Goal: Information Seeking & Learning: Find specific fact

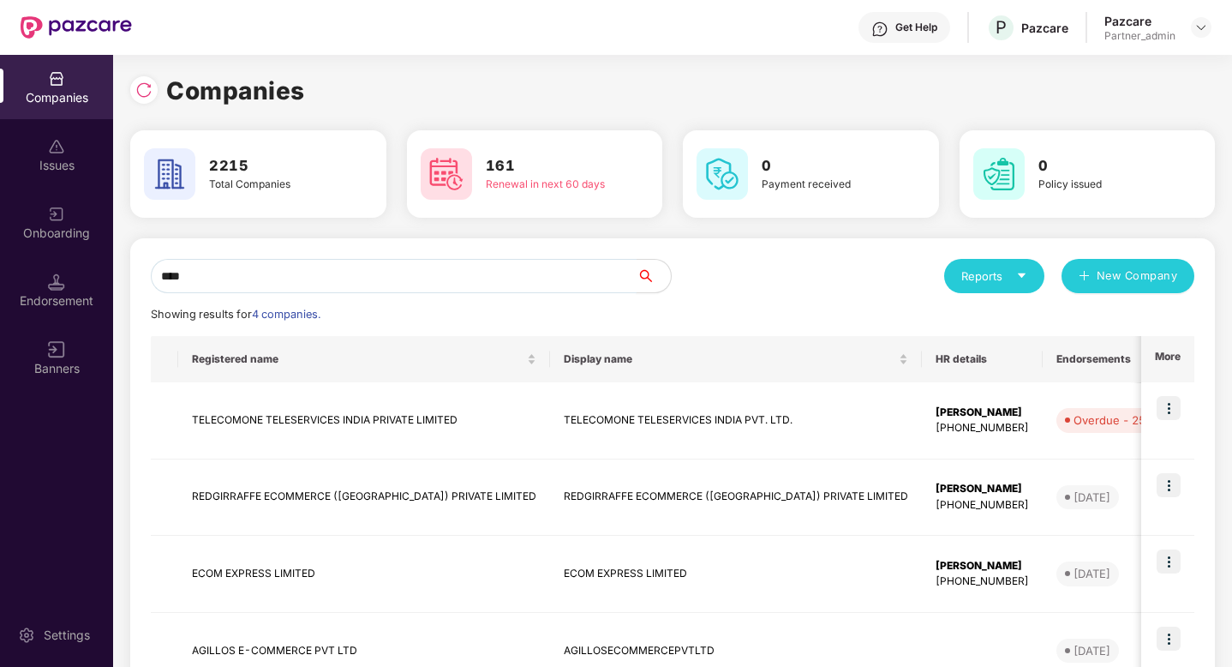
scroll to position [113, 0]
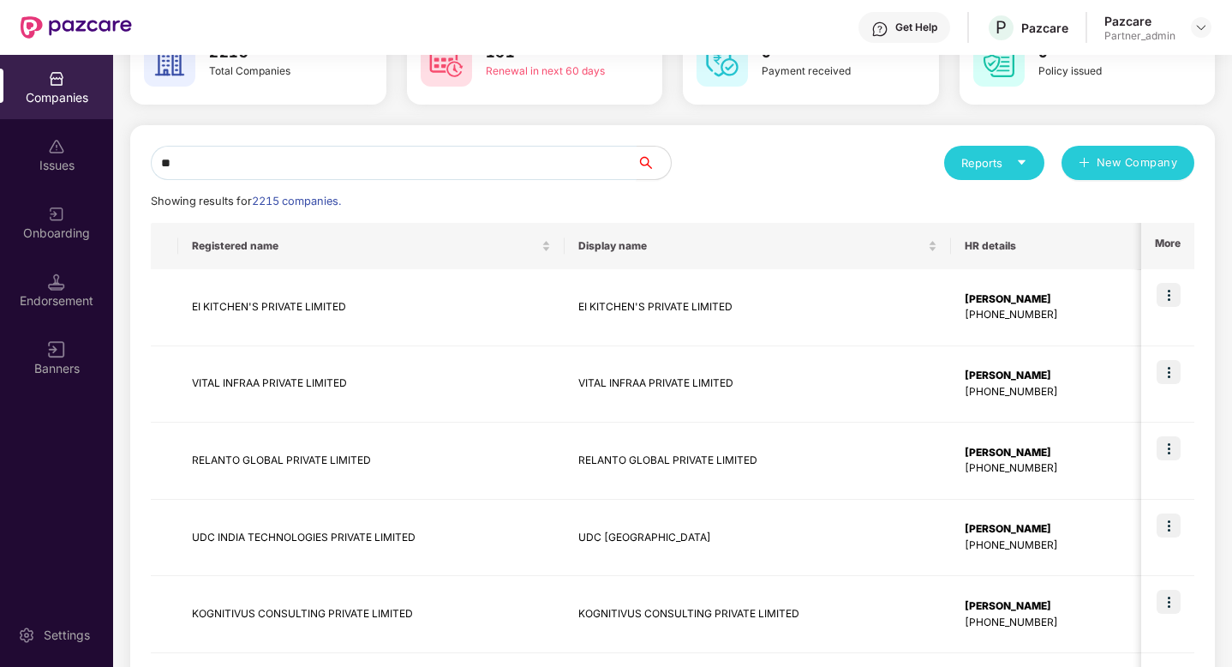
type input "*"
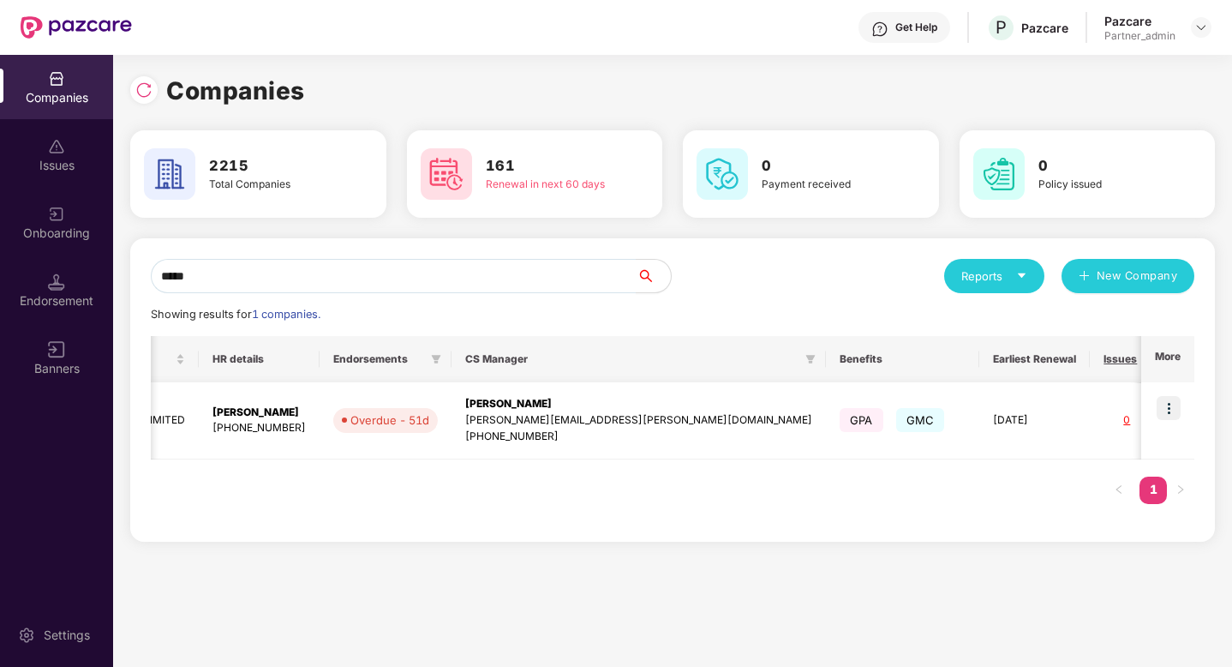
scroll to position [0, 698]
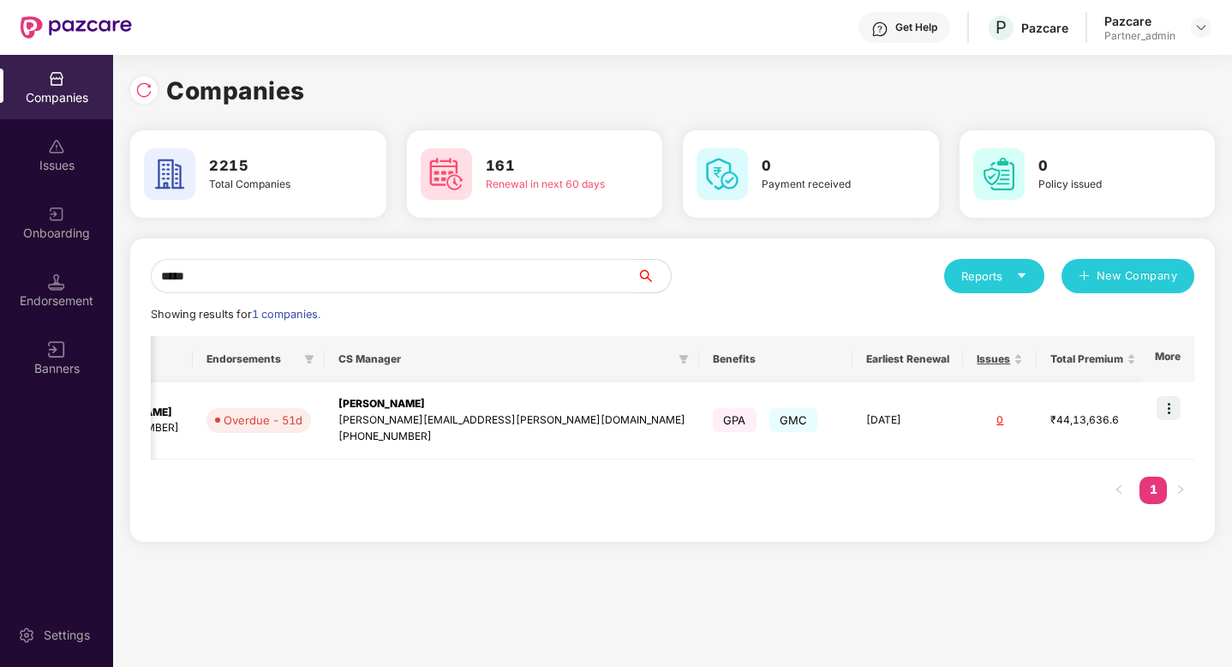
type input "*****"
click at [1185, 405] on td at bounding box center [1168, 420] width 53 height 77
click at [1168, 408] on img at bounding box center [1169, 408] width 24 height 24
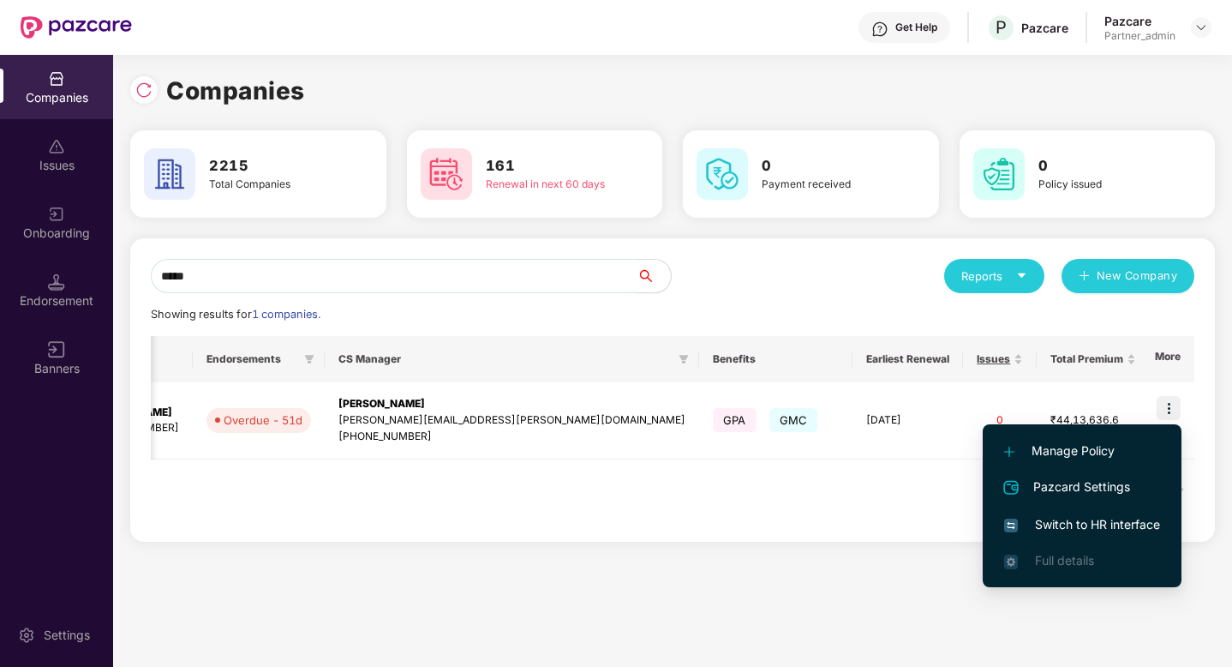
click at [1094, 531] on span "Switch to HR interface" at bounding box center [1082, 524] width 156 height 19
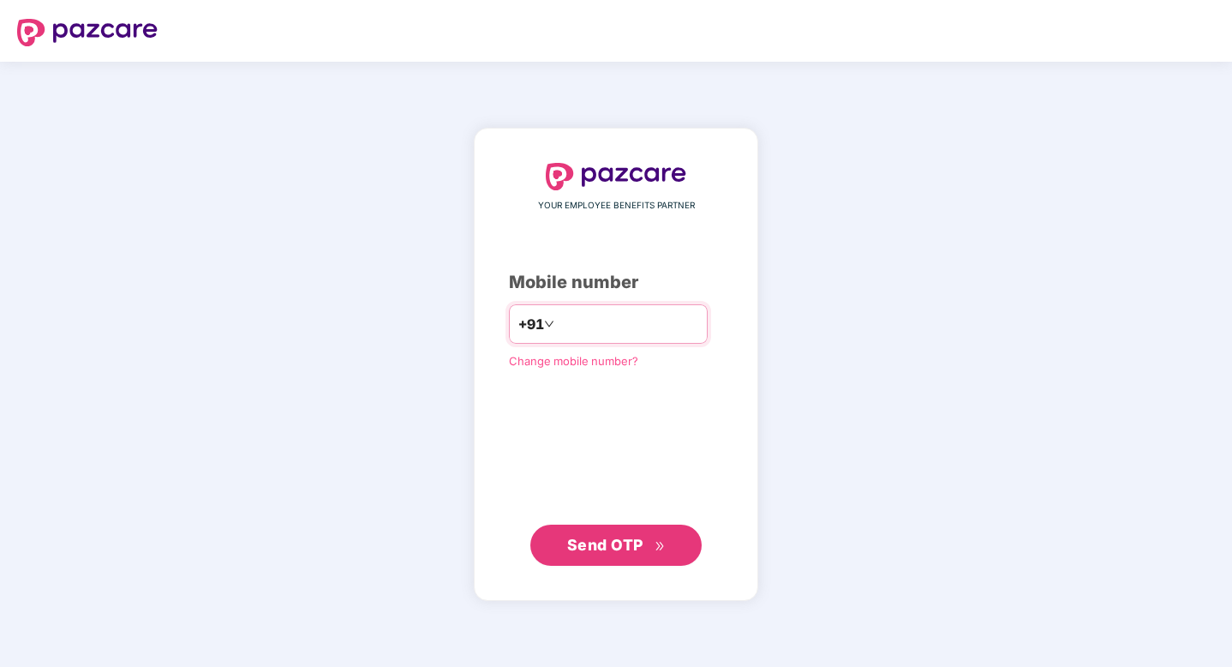
click at [608, 334] on input "number" at bounding box center [628, 323] width 141 height 27
type input "**********"
click at [633, 534] on span "Send OTP" at bounding box center [616, 544] width 99 height 24
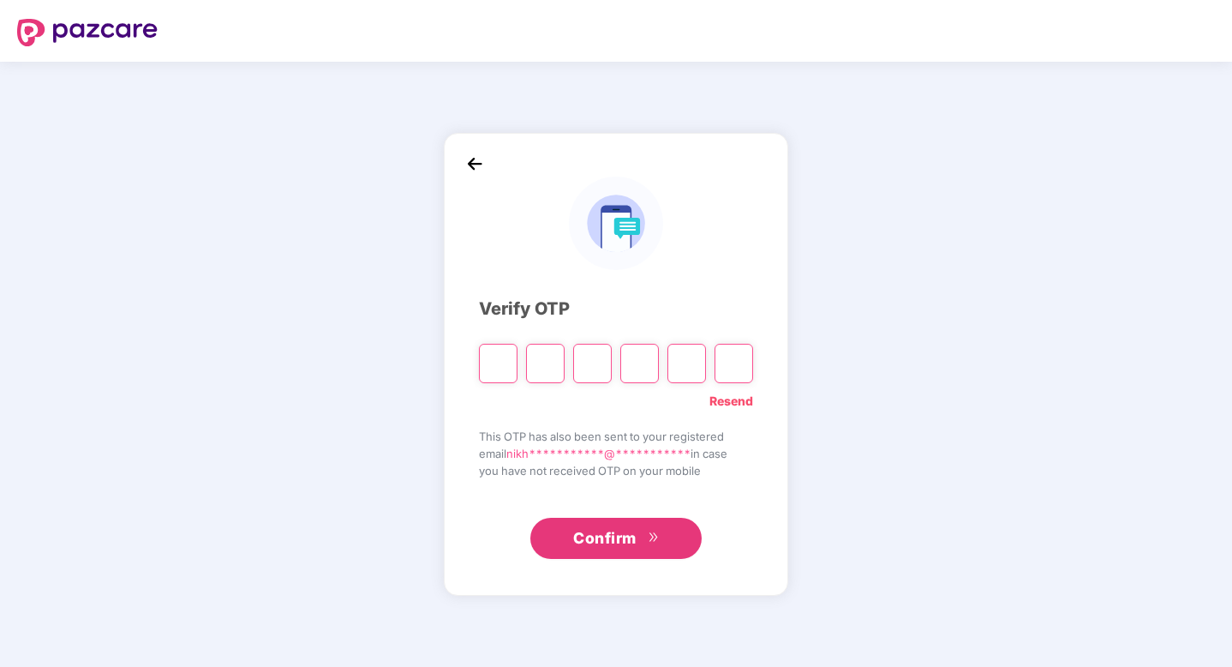
type input "*"
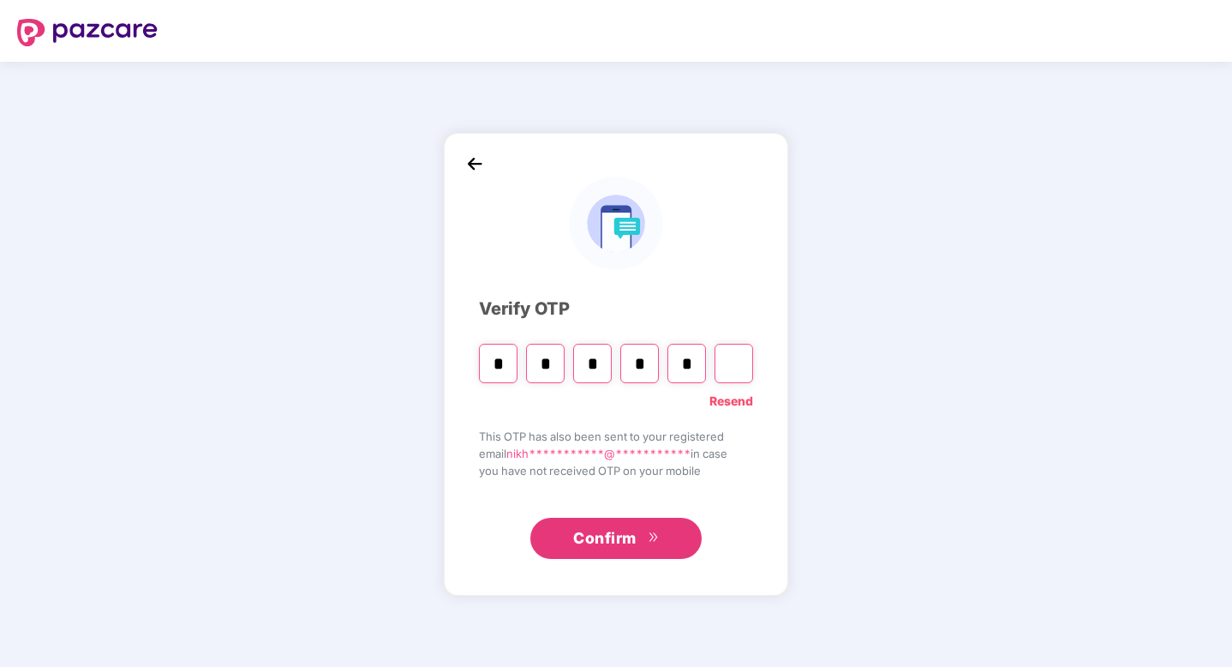
type input "*"
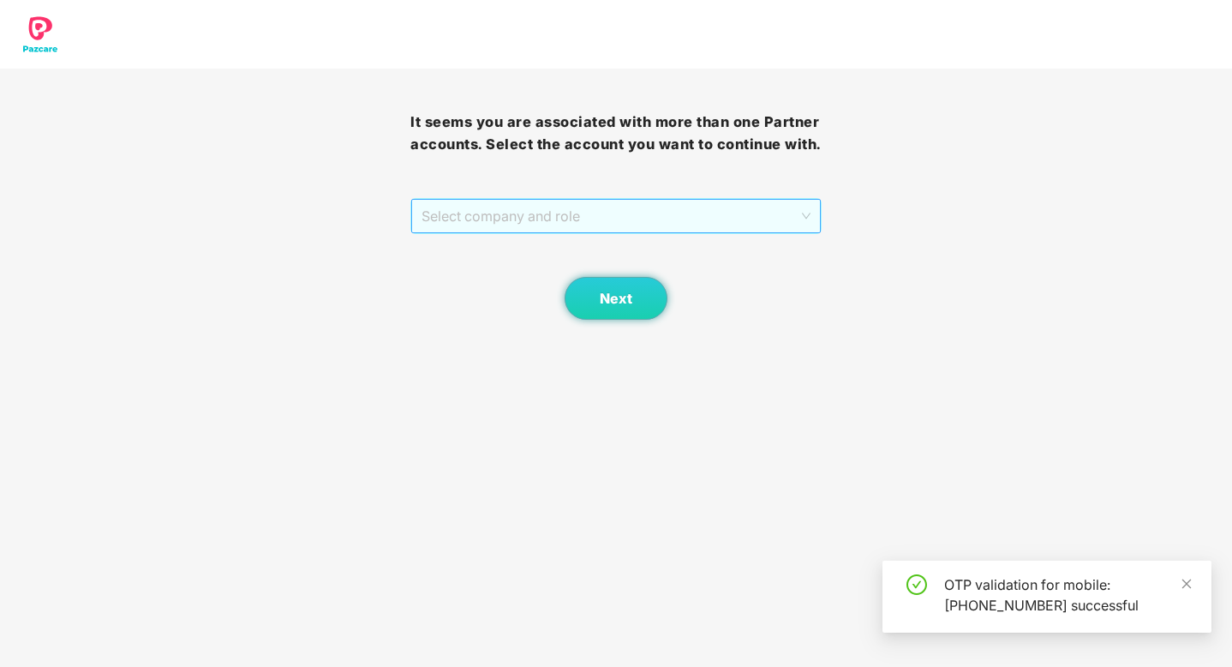
click at [578, 213] on span "Select company and role" at bounding box center [616, 216] width 388 height 33
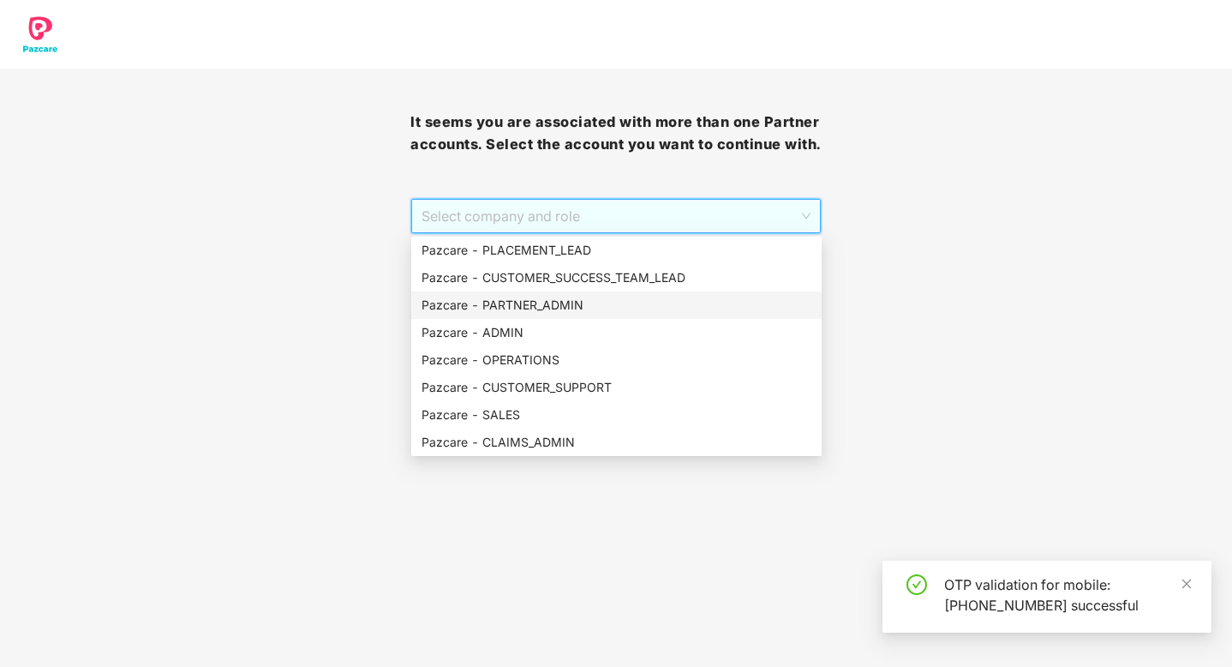
click at [556, 306] on div "Pazcare - PARTNER_ADMIN" at bounding box center [617, 305] width 390 height 19
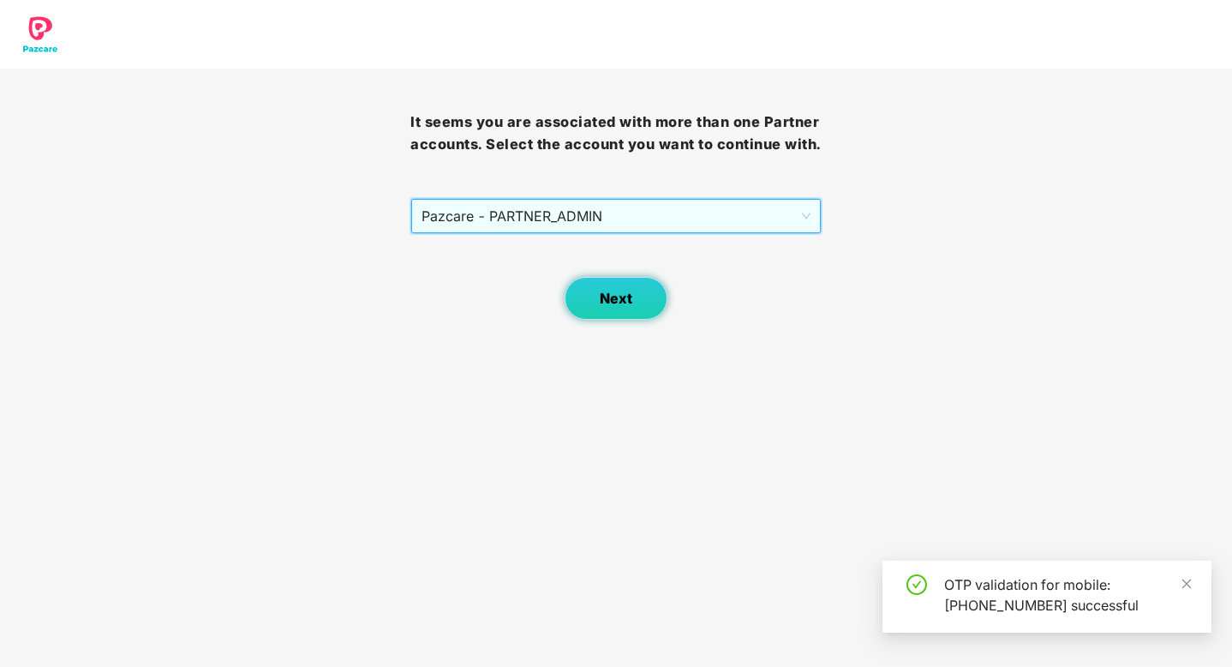
click at [597, 293] on button "Next" at bounding box center [616, 298] width 103 height 43
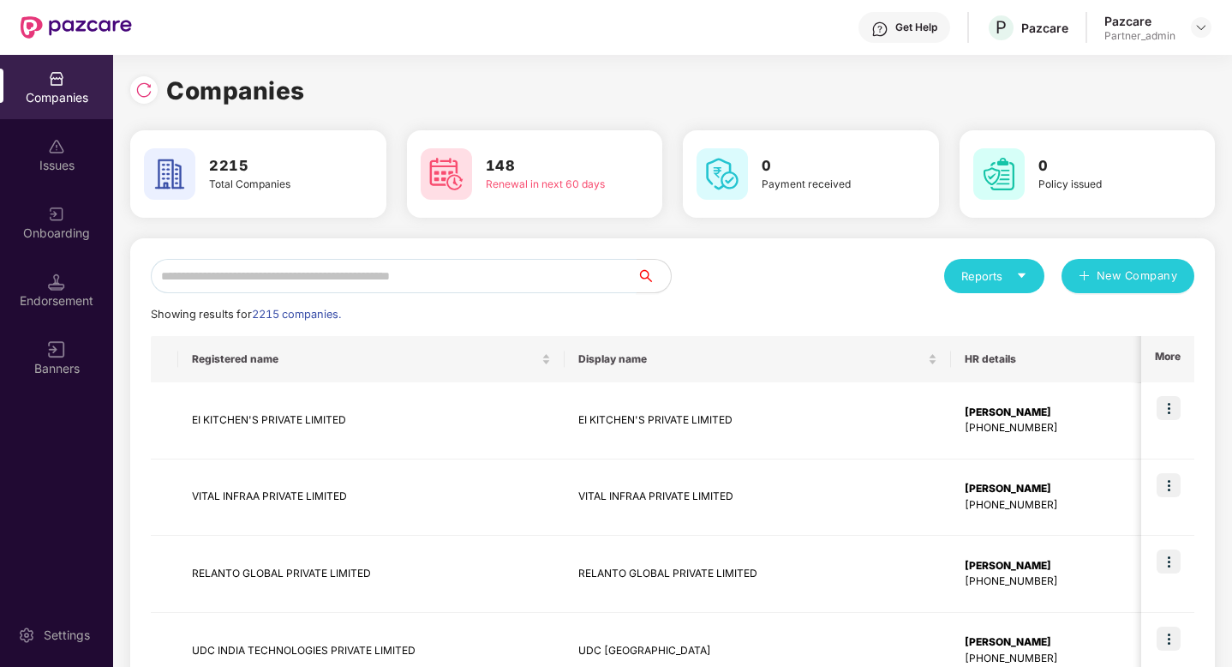
click at [513, 288] on input "text" at bounding box center [394, 276] width 486 height 34
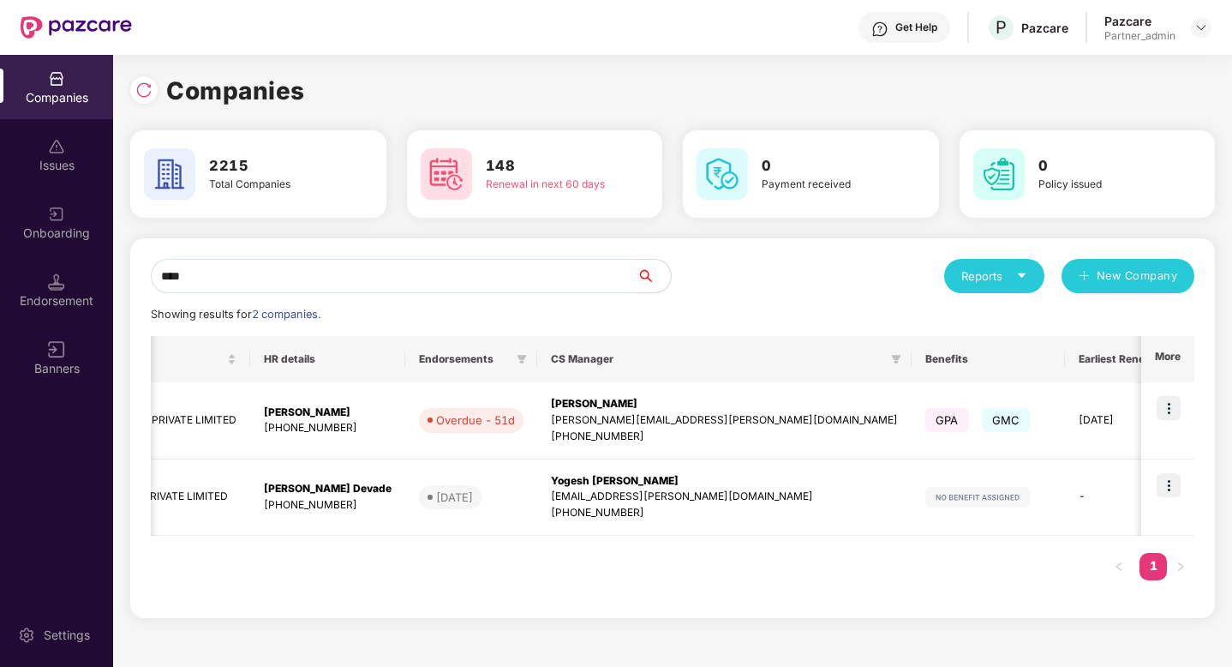
scroll to position [0, 575]
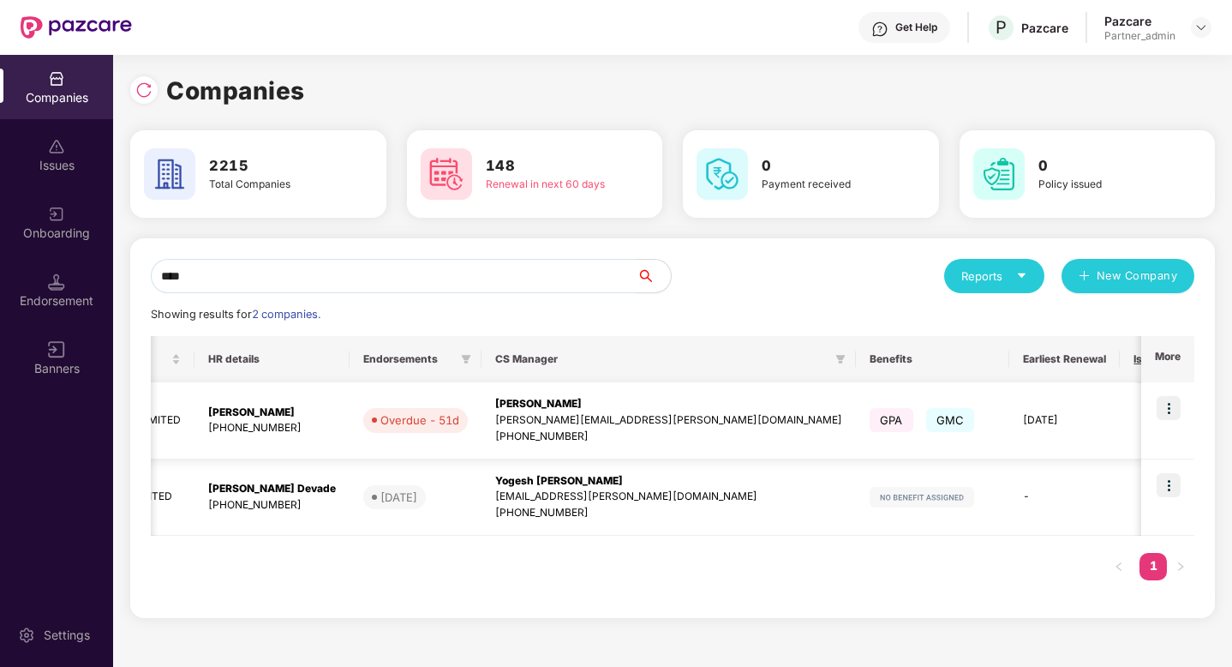
type input "****"
click at [1173, 405] on img at bounding box center [1169, 408] width 24 height 24
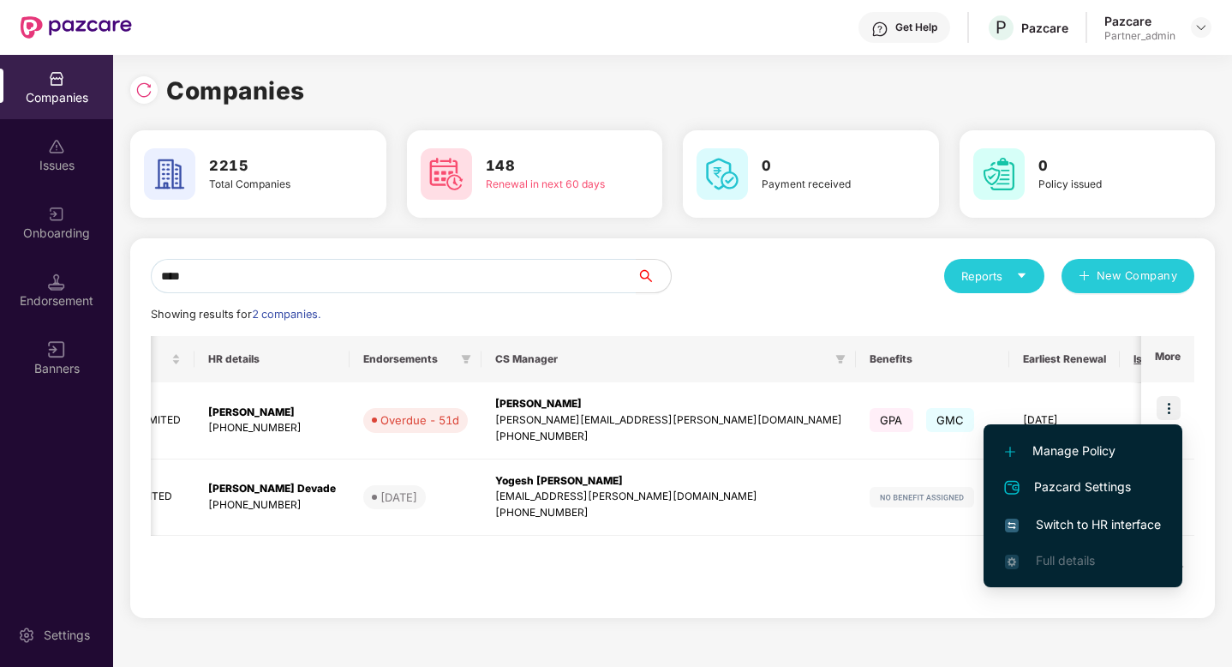
click at [1107, 519] on span "Switch to HR interface" at bounding box center [1083, 524] width 156 height 19
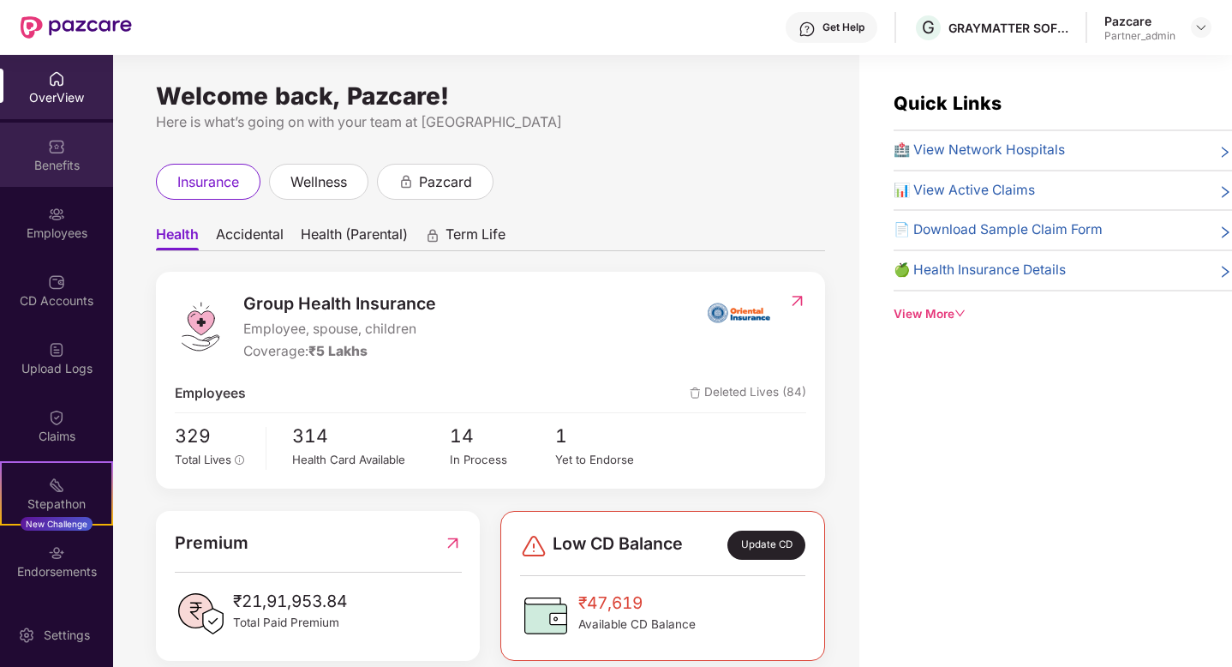
click at [51, 152] on img at bounding box center [56, 146] width 17 height 17
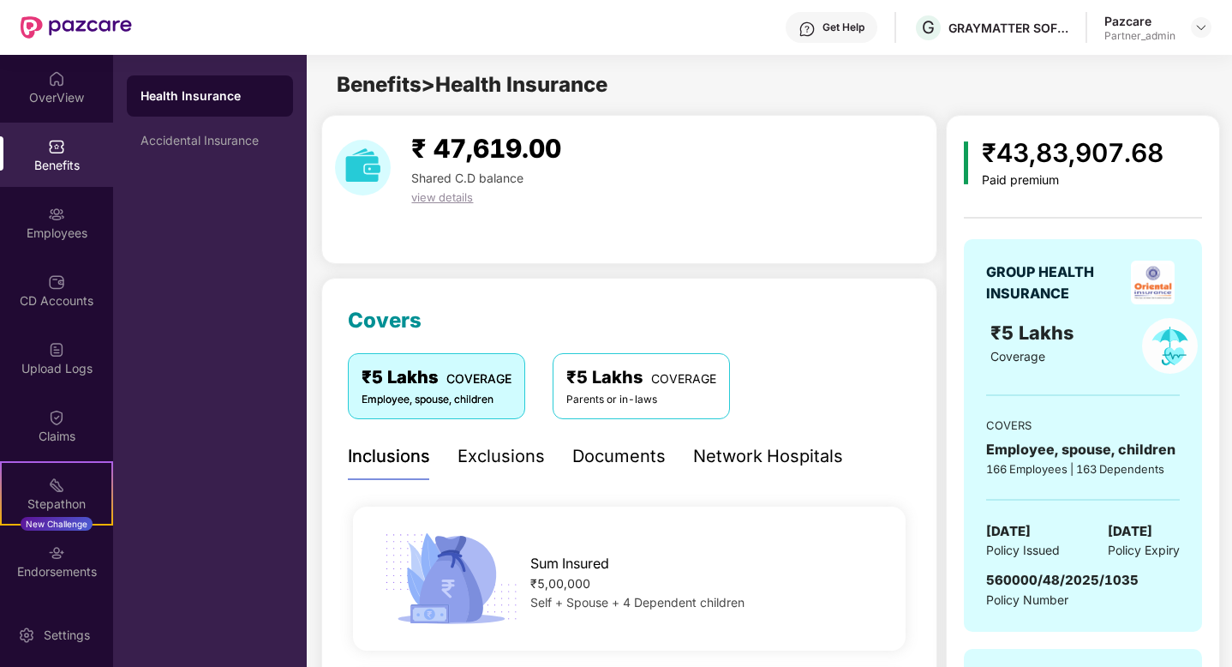
scroll to position [21, 0]
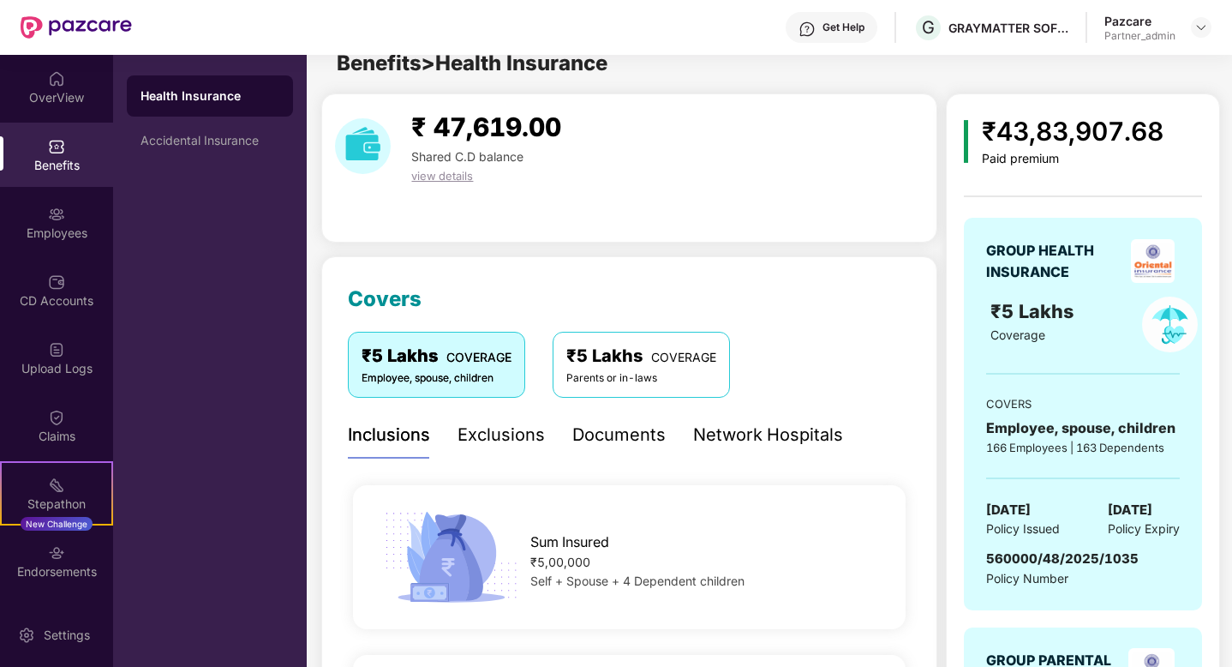
click at [617, 354] on div "₹5 Lakhs COVERAGE" at bounding box center [642, 356] width 150 height 27
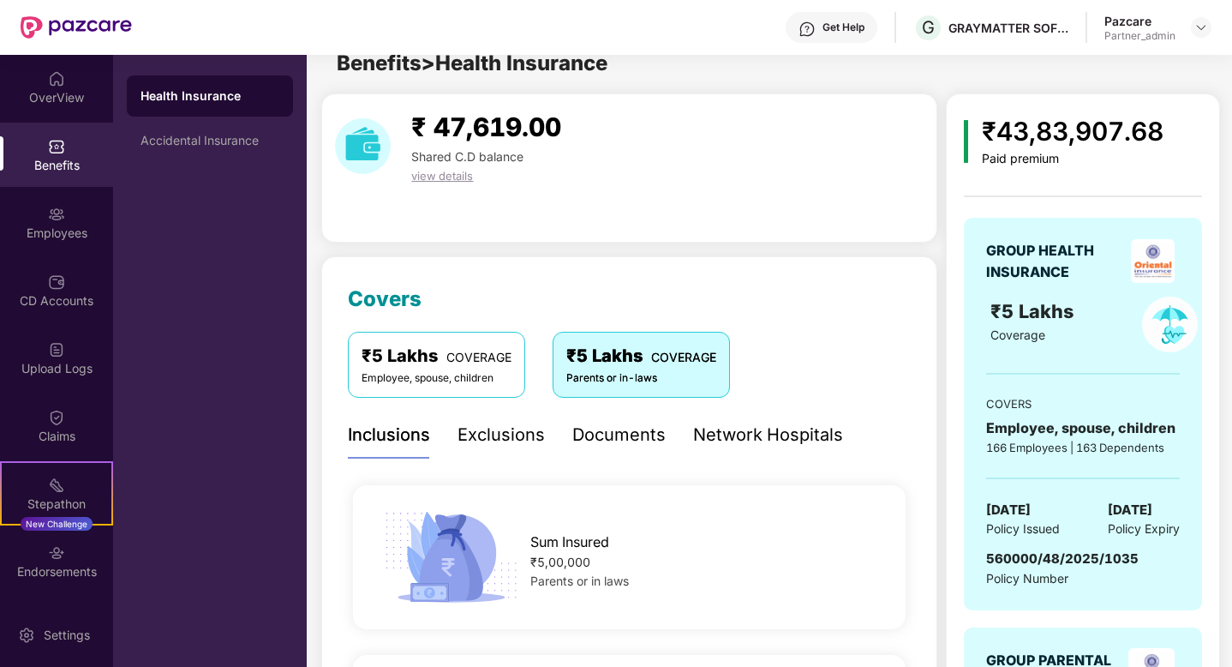
click at [1062, 555] on span "560000/48/2025/1035" at bounding box center [1062, 558] width 153 height 16
copy span "560000/48/2025/1035"
click at [221, 147] on div "Accidental Insurance" at bounding box center [210, 140] width 166 height 41
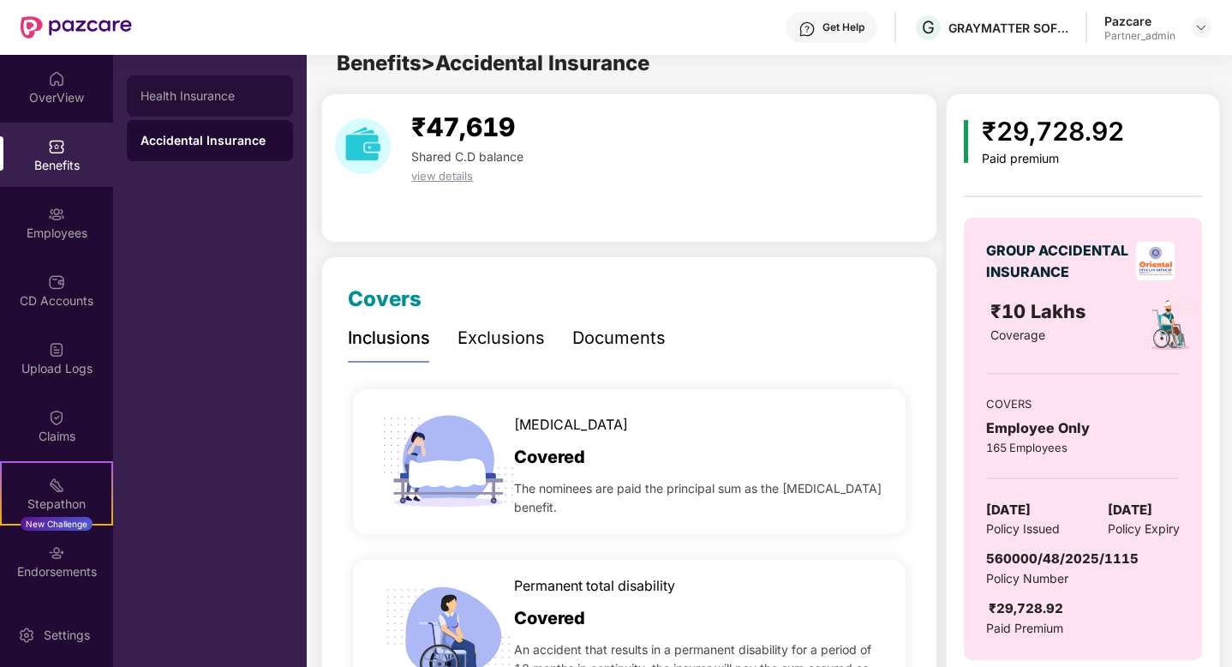
click at [223, 90] on div "Health Insurance" at bounding box center [210, 96] width 139 height 14
